Goal: Task Accomplishment & Management: Manage account settings

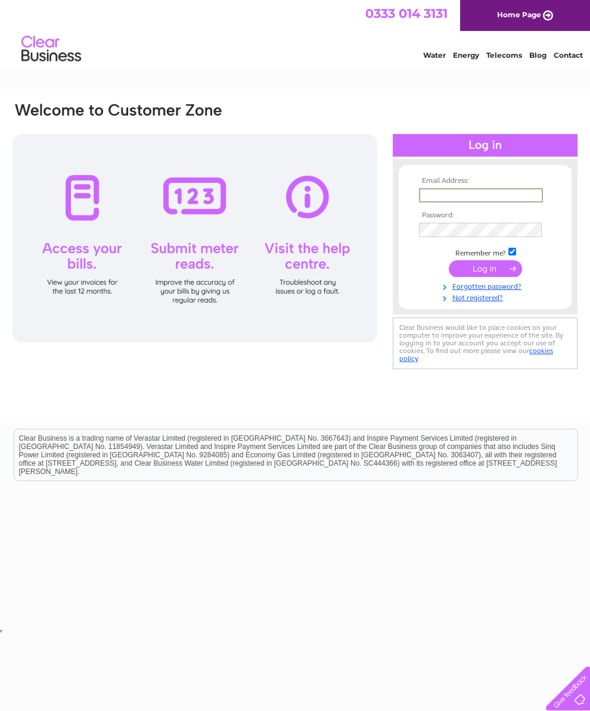
click at [453, 202] on input "text" at bounding box center [481, 195] width 124 height 14
type input "Nickclark2611@yahoo.com"
click at [495, 276] on input "submit" at bounding box center [485, 268] width 73 height 17
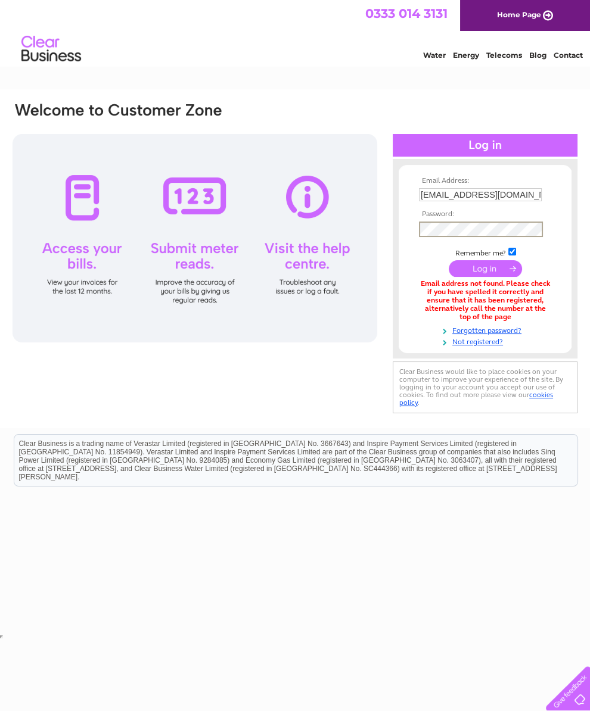
click at [485, 277] on input "submit" at bounding box center [485, 268] width 73 height 17
click at [524, 201] on input "[EMAIL_ADDRESS][DOMAIN_NAME]" at bounding box center [481, 195] width 124 height 14
type input "Skipy.clark@hotmail.co.uk"
click at [485, 273] on input "submit" at bounding box center [485, 268] width 73 height 17
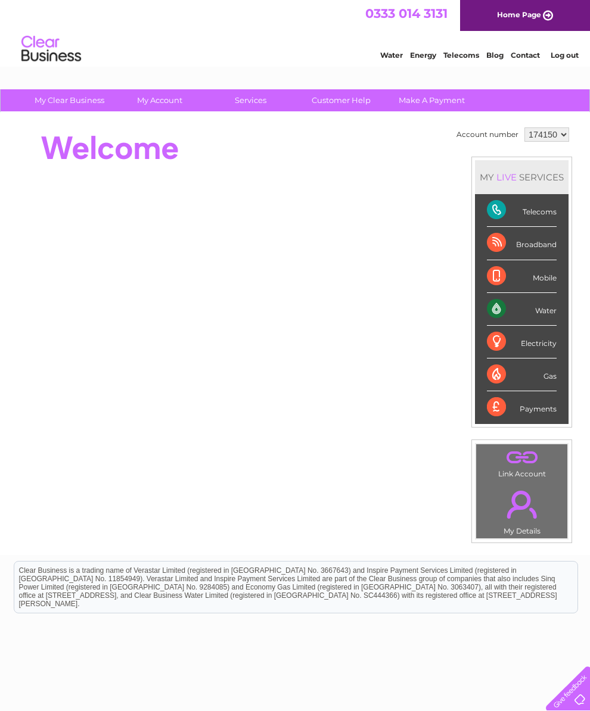
click at [540, 320] on div "Water" at bounding box center [522, 309] width 70 height 33
click at [548, 320] on div "Water" at bounding box center [522, 309] width 70 height 33
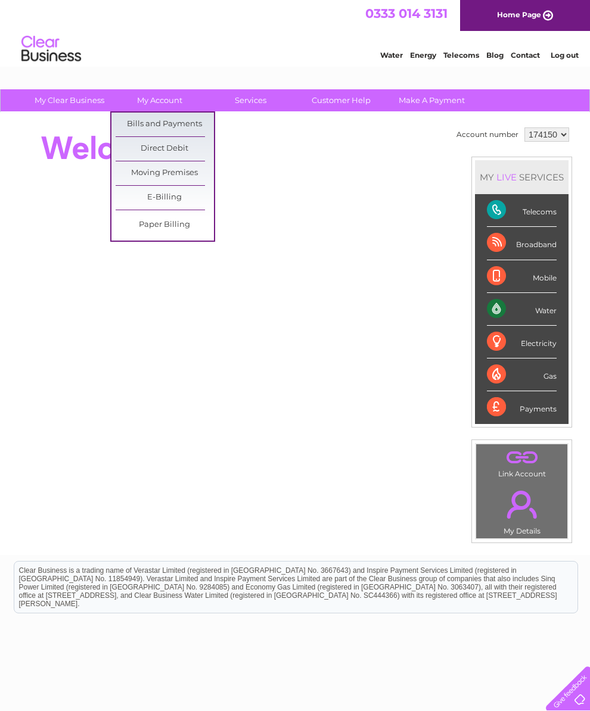
click at [179, 123] on link "Bills and Payments" at bounding box center [165, 125] width 98 height 24
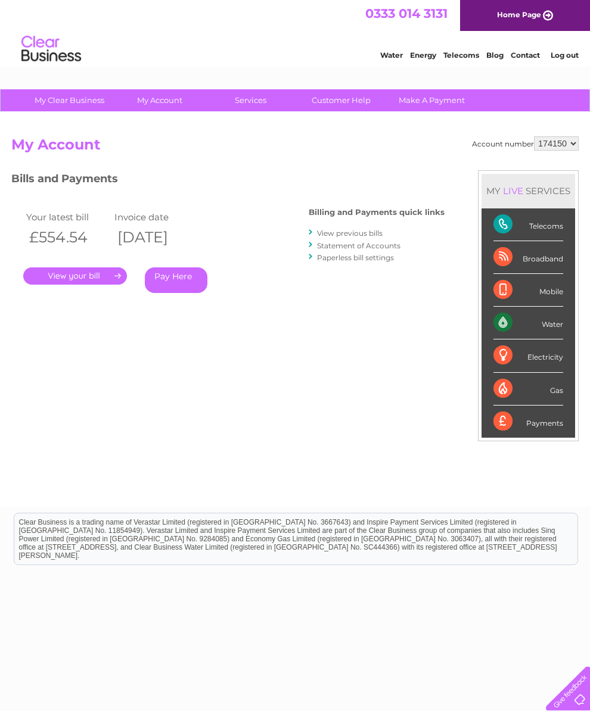
click at [89, 276] on link "." at bounding box center [75, 275] width 104 height 17
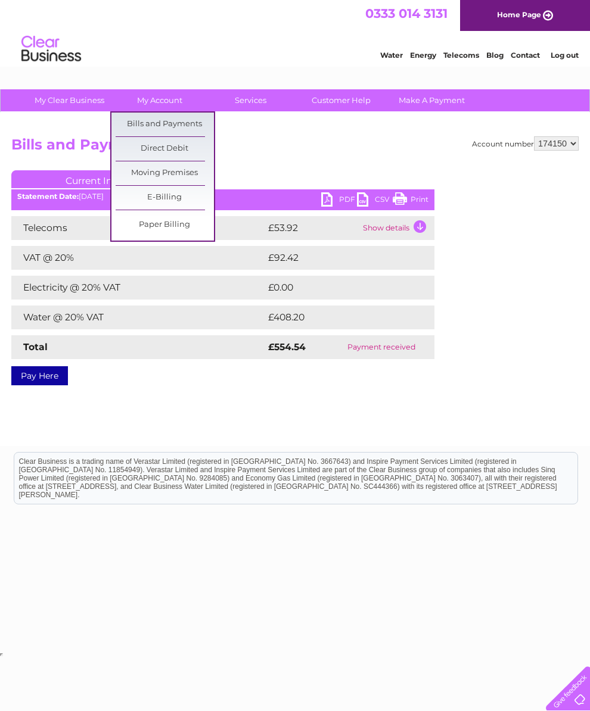
click at [166, 123] on link "Bills and Payments" at bounding box center [165, 125] width 98 height 24
click at [171, 127] on link "Bills and Payments" at bounding box center [165, 125] width 98 height 24
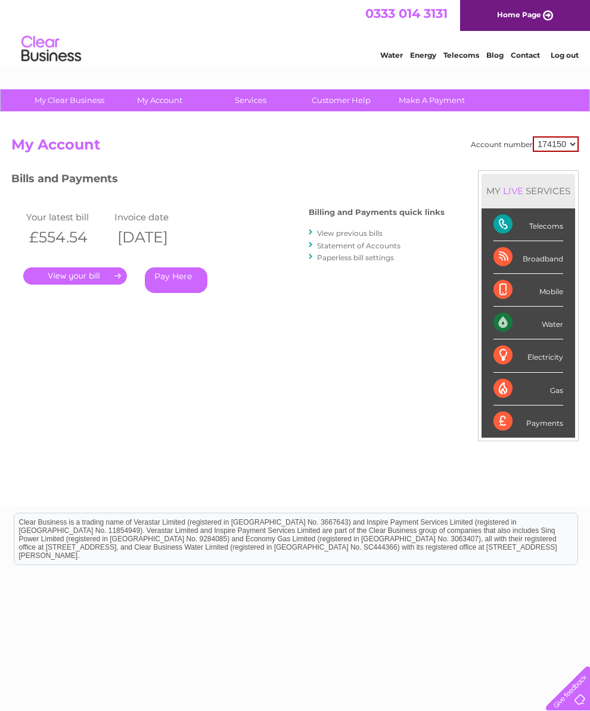
click at [340, 234] on link "View previous bills" at bounding box center [350, 233] width 66 height 9
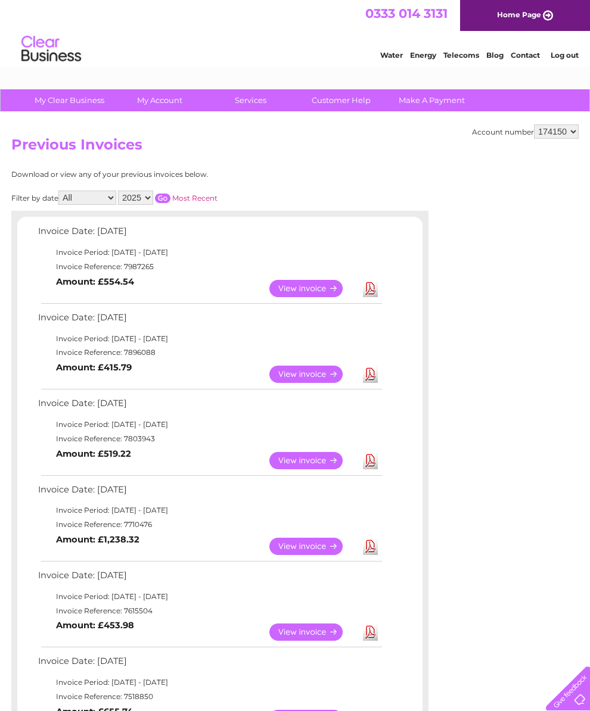
click at [304, 383] on link "View" at bounding box center [313, 374] width 88 height 17
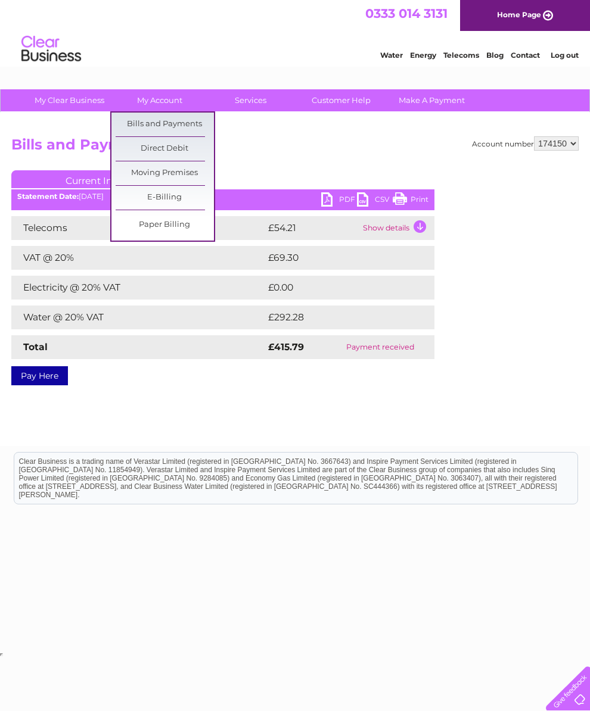
click at [178, 127] on link "Bills and Payments" at bounding box center [165, 125] width 98 height 24
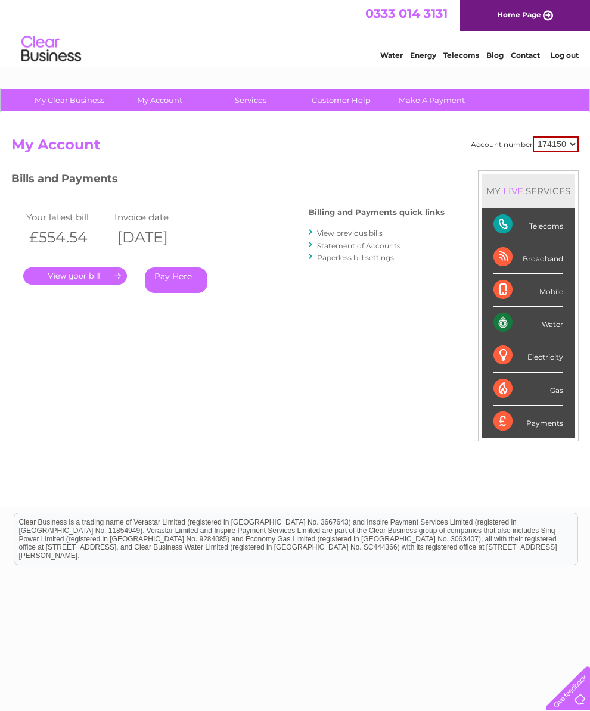
click at [335, 237] on link "View previous bills" at bounding box center [350, 233] width 66 height 9
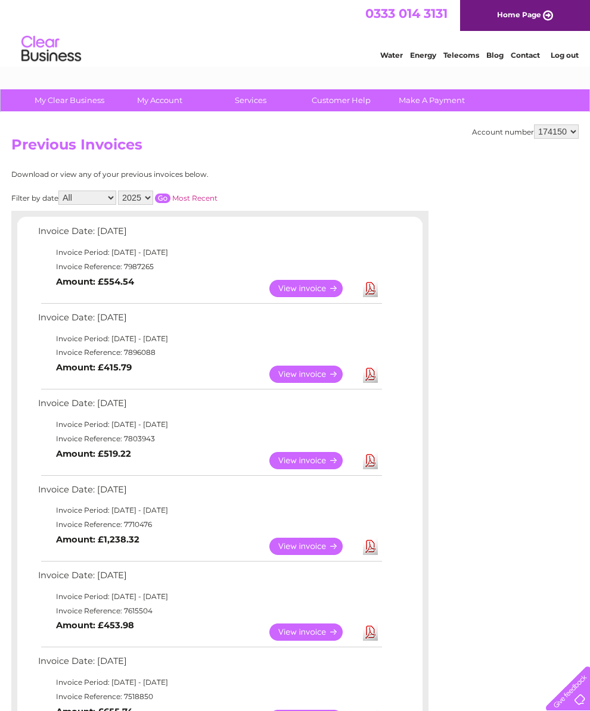
click at [306, 469] on link "View" at bounding box center [313, 460] width 88 height 17
